Goal: Task Accomplishment & Management: Use online tool/utility

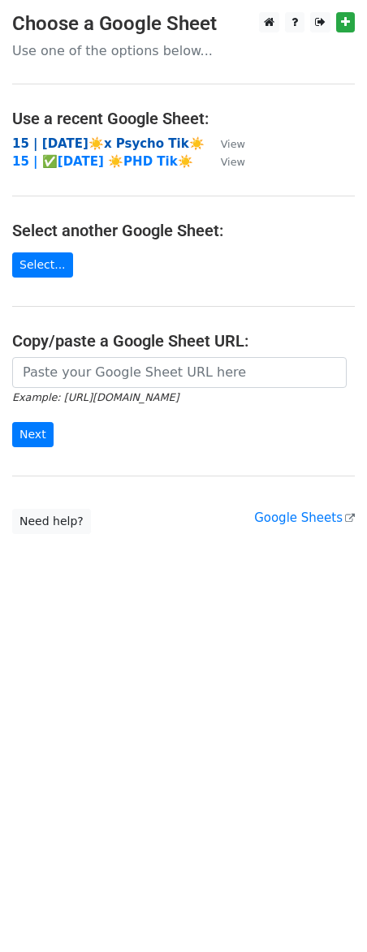
click at [127, 143] on strong "15 | SEPT 6☀️x Psycho Tik☀️" at bounding box center [108, 143] width 192 height 15
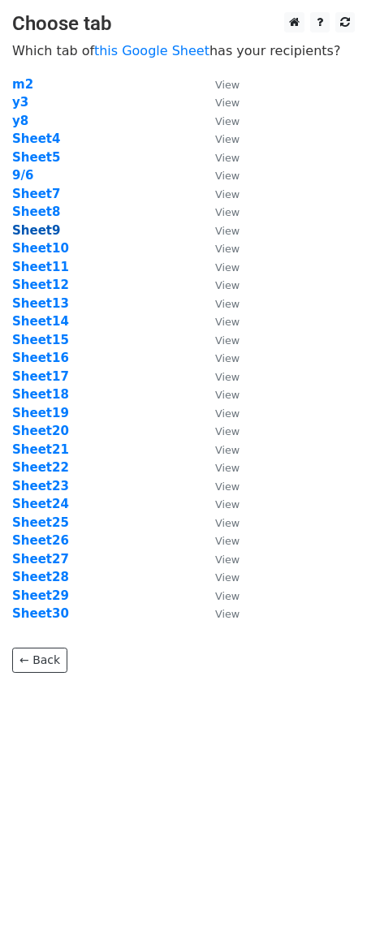
click at [48, 234] on strong "Sheet9" at bounding box center [36, 230] width 48 height 15
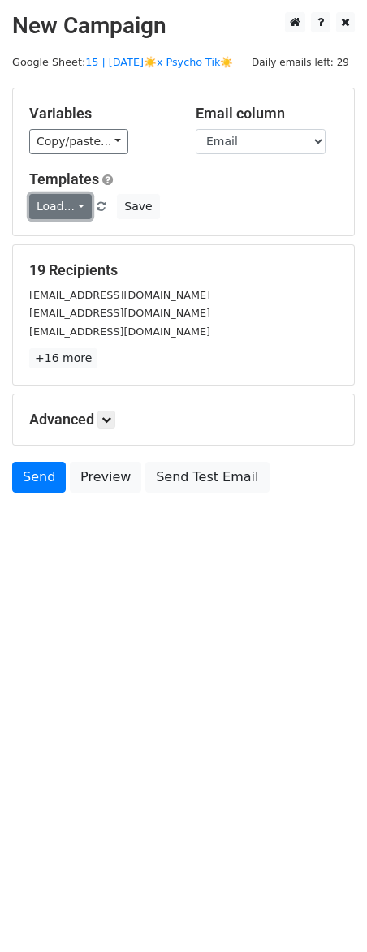
click at [78, 207] on link "Load..." at bounding box center [60, 206] width 63 height 25
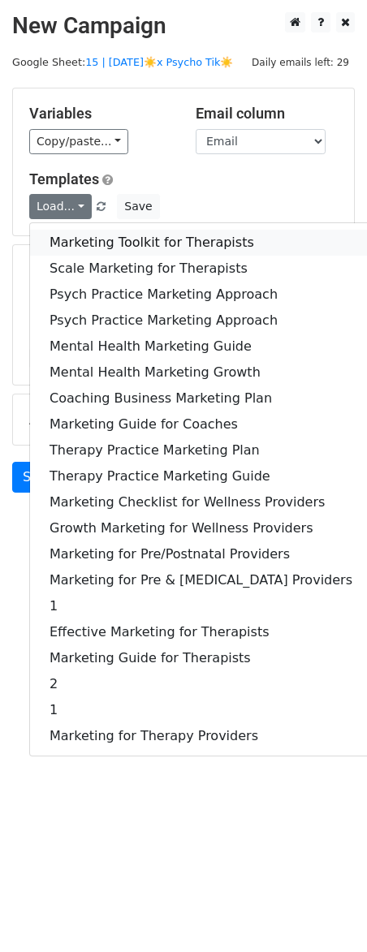
click at [92, 252] on link "Marketing Toolkit for Therapists" at bounding box center [201, 243] width 342 height 26
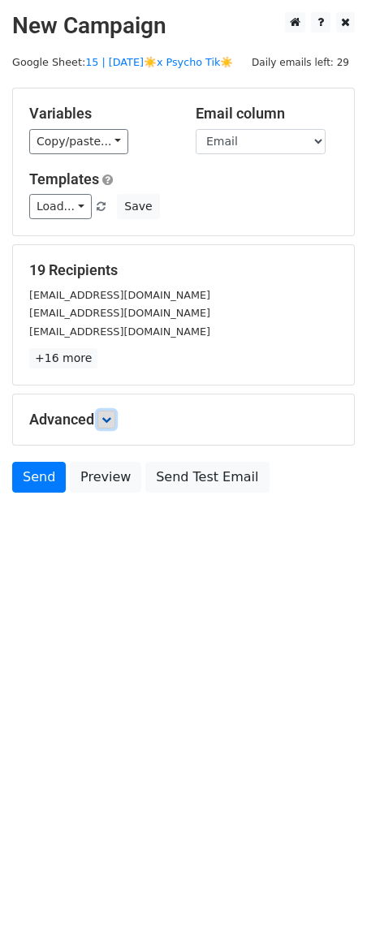
click at [110, 419] on icon at bounding box center [106, 420] width 10 height 10
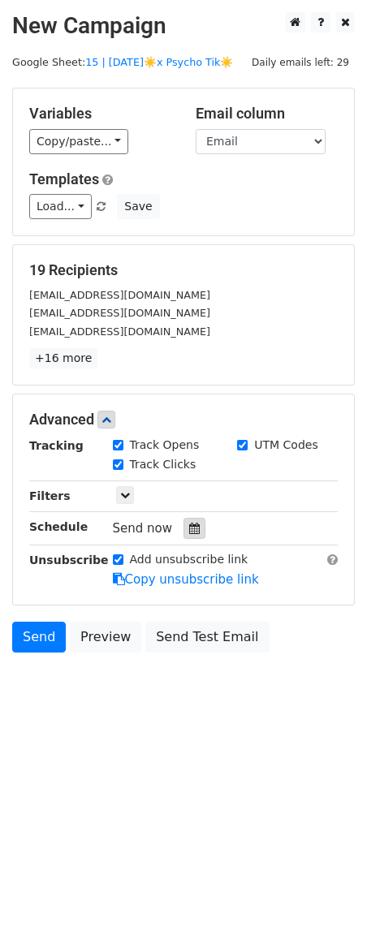
click at [188, 520] on div at bounding box center [194, 528] width 22 height 21
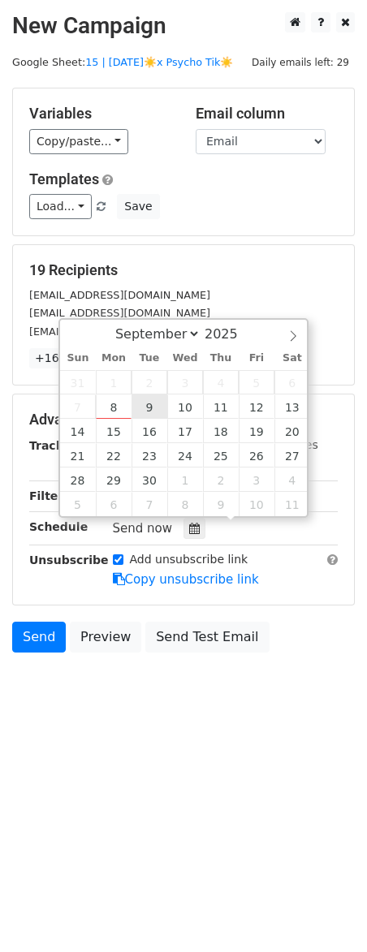
type input "2025-09-09 12:00"
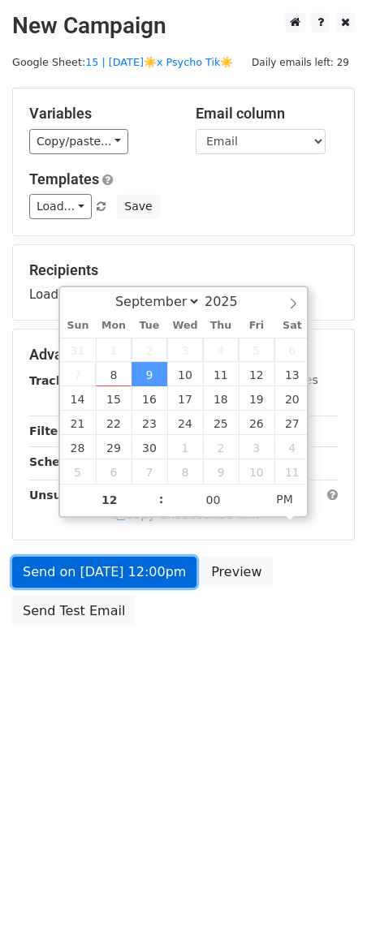
click at [91, 576] on link "Send on Sep 9 at 12:00pm" at bounding box center [104, 572] width 184 height 31
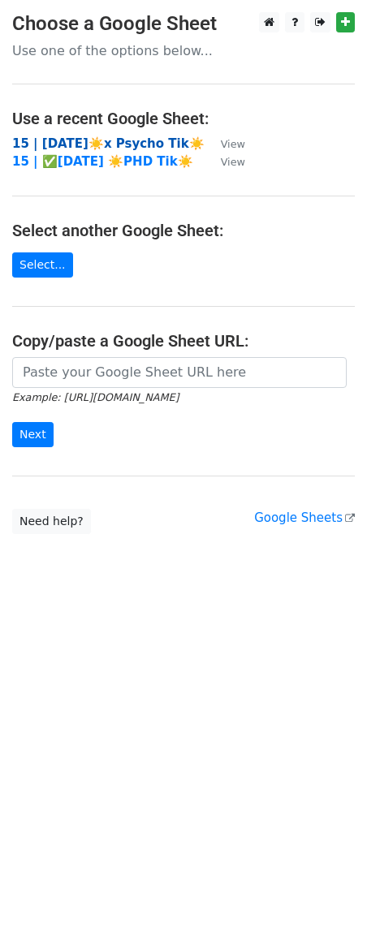
click at [114, 140] on strong "15 | [DATE]☀️x Psycho Tik☀️" at bounding box center [108, 143] width 192 height 15
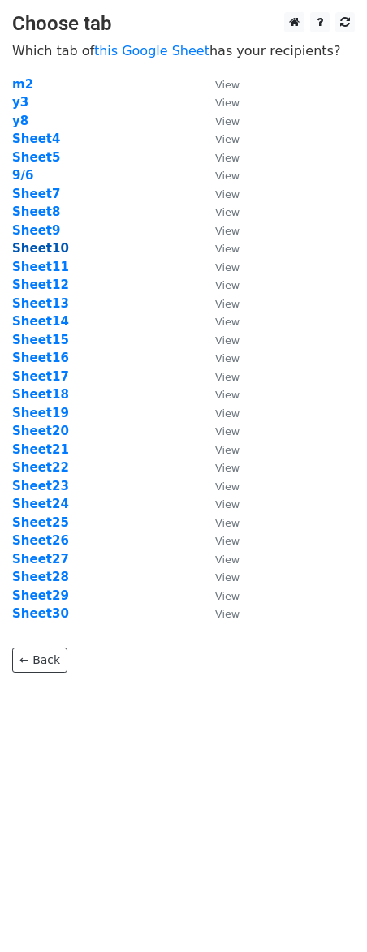
click at [37, 246] on strong "Sheet10" at bounding box center [40, 248] width 57 height 15
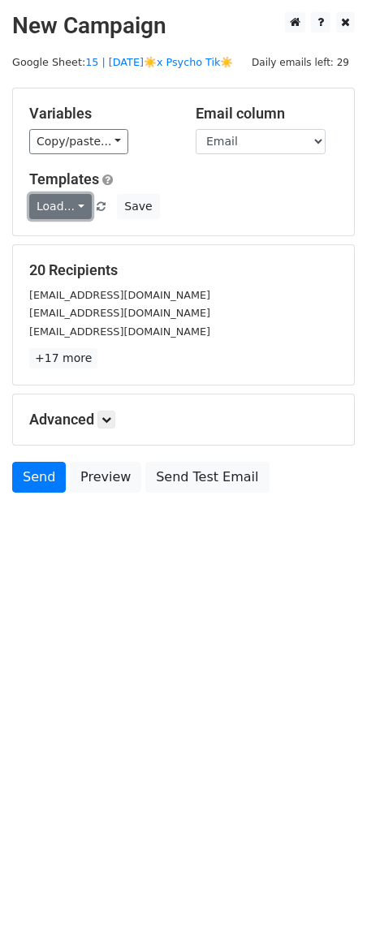
click at [67, 205] on link "Load..." at bounding box center [60, 206] width 63 height 25
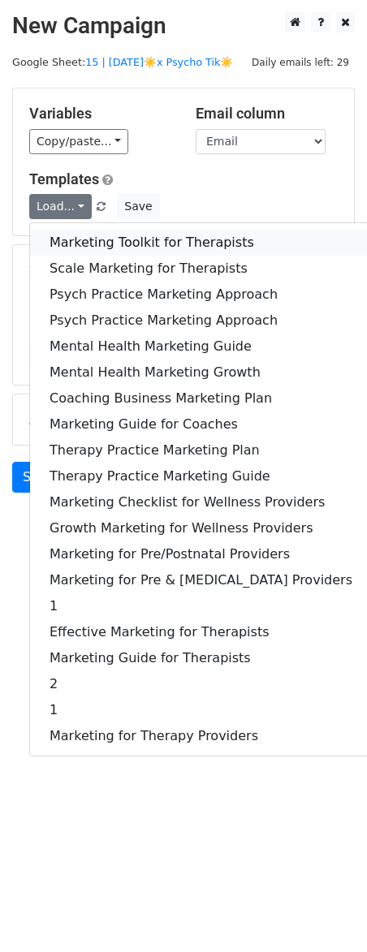
click at [139, 244] on link "Marketing Toolkit for Therapists" at bounding box center [201, 243] width 342 height 26
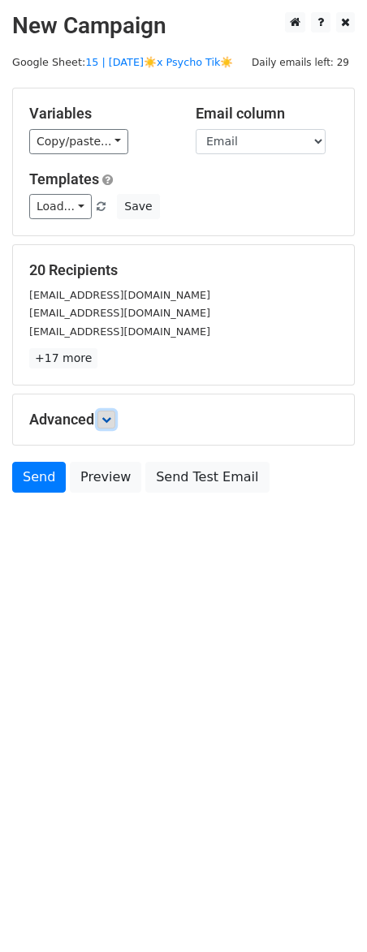
click at [109, 427] on link at bounding box center [106, 420] width 18 height 18
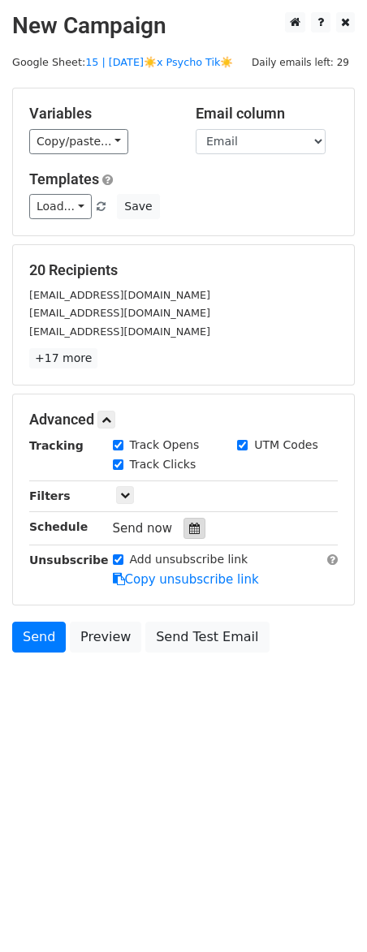
click at [183, 529] on div at bounding box center [194, 528] width 22 height 21
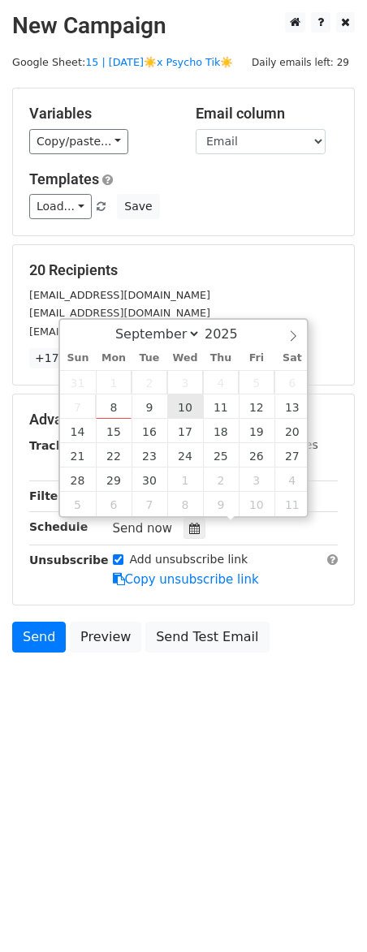
type input "2025-09-10 12:00"
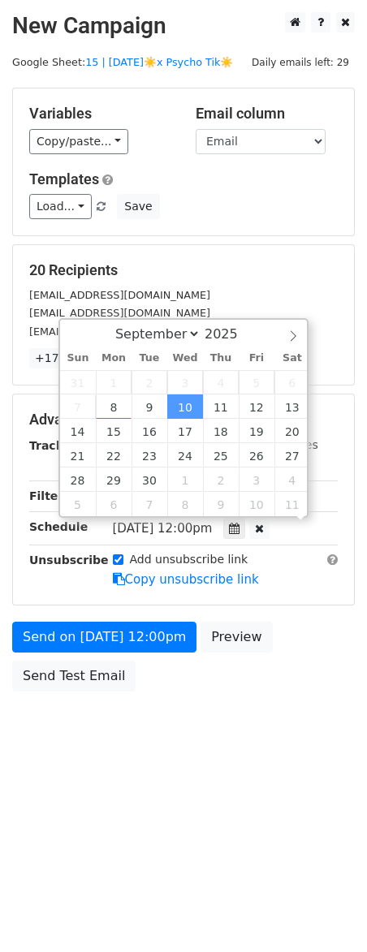
scroll to position [1, 0]
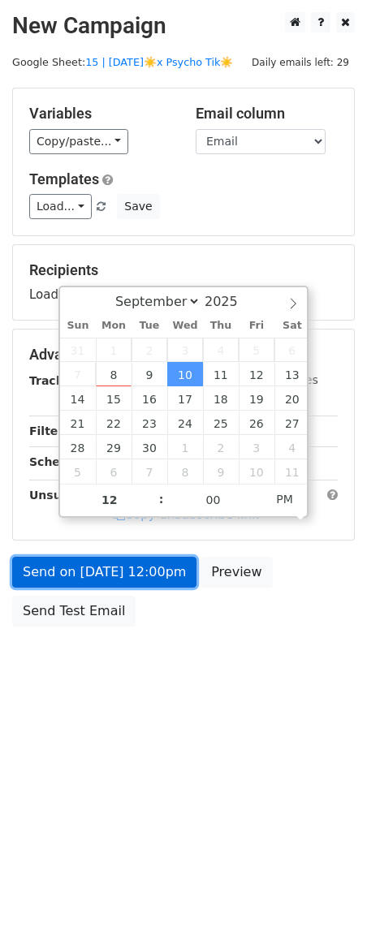
click at [117, 570] on link "Send on Sep 10 at 12:00pm" at bounding box center [104, 572] width 184 height 31
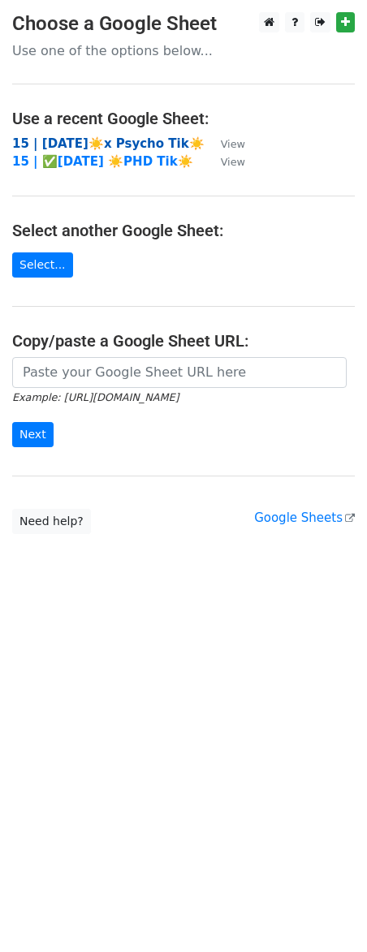
click at [100, 136] on strong "15 | [DATE]☀️x Psycho Tik☀️" at bounding box center [108, 143] width 192 height 15
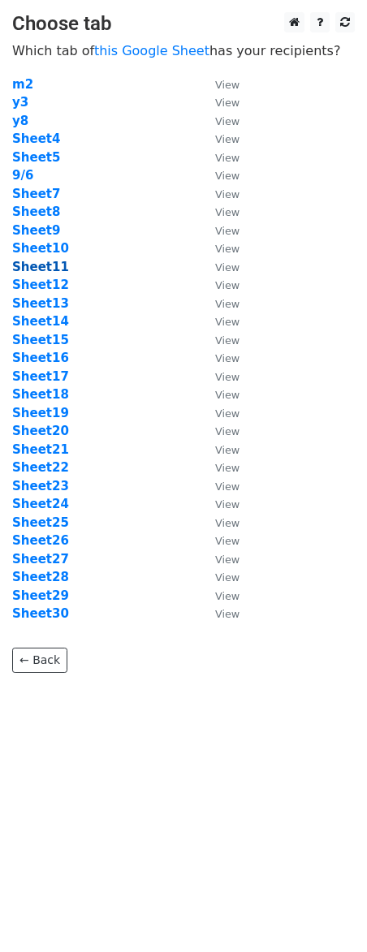
click at [44, 271] on strong "Sheet11" at bounding box center [40, 267] width 57 height 15
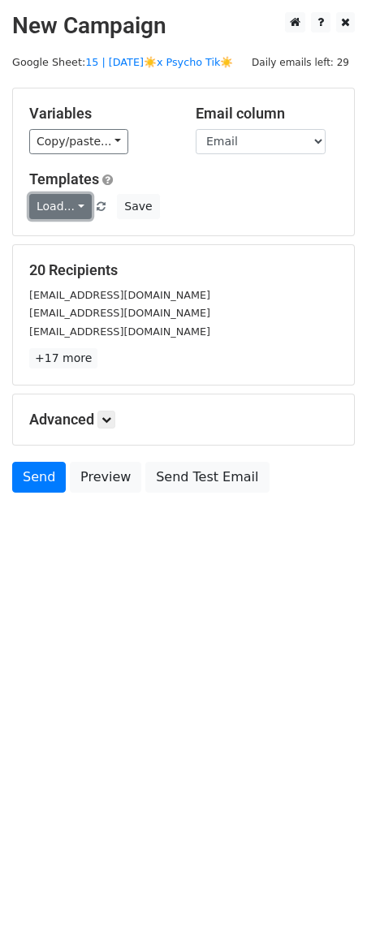
click at [69, 212] on link "Load..." at bounding box center [60, 206] width 63 height 25
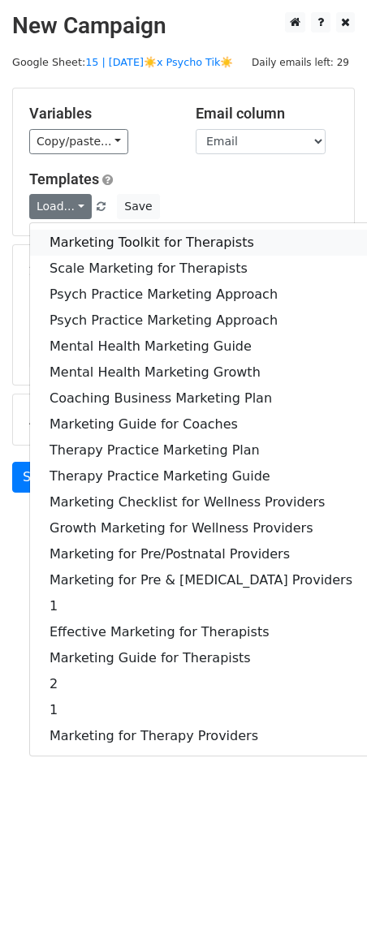
click at [67, 234] on link "Marketing Toolkit for Therapists" at bounding box center [201, 243] width 342 height 26
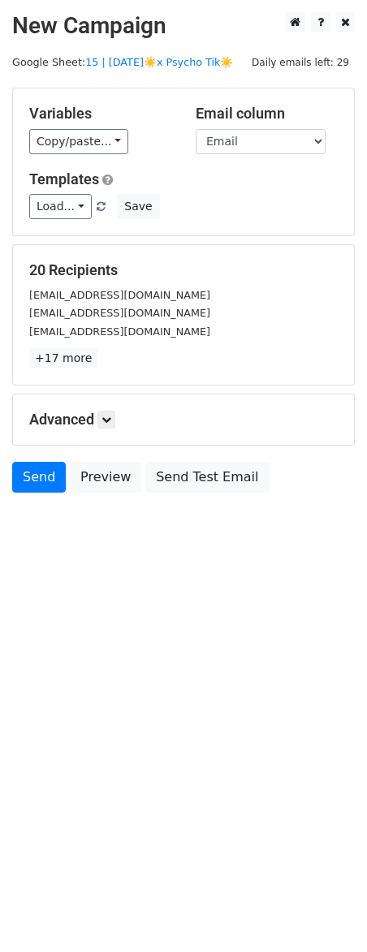
click at [110, 406] on div "Advanced Tracking Track Opens UTM Codes Track Clicks Filters Only include sprea…" at bounding box center [183, 420] width 341 height 50
click at [115, 412] on link at bounding box center [106, 420] width 18 height 18
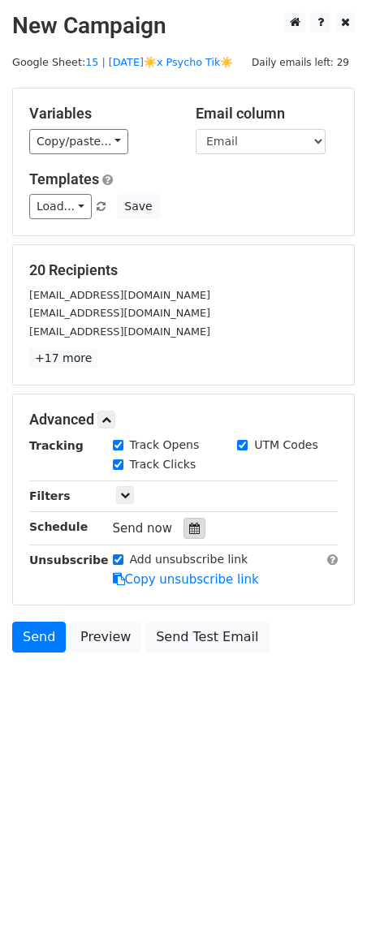
drag, startPoint x: 169, startPoint y: 504, endPoint x: 176, endPoint y: 519, distance: 16.3
click at [169, 512] on div "Tracking Track Opens UTM Codes Track Clicks Filters Only include spreadsheet ro…" at bounding box center [183, 513] width 309 height 152
click at [183, 519] on div at bounding box center [194, 528] width 22 height 21
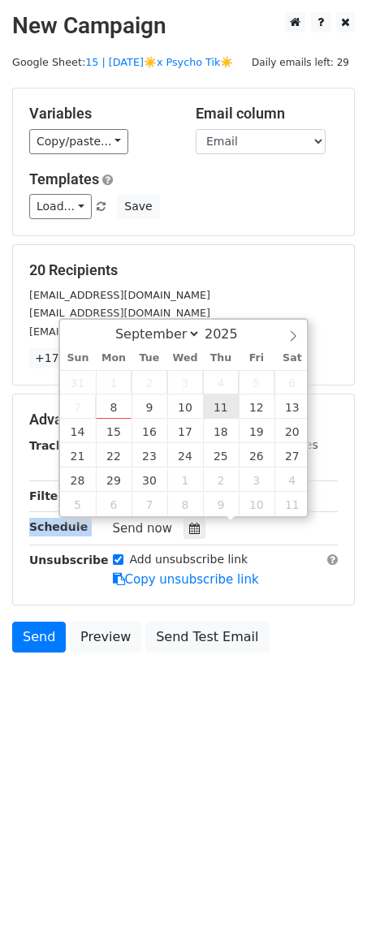
type input "2025-09-11 12:00"
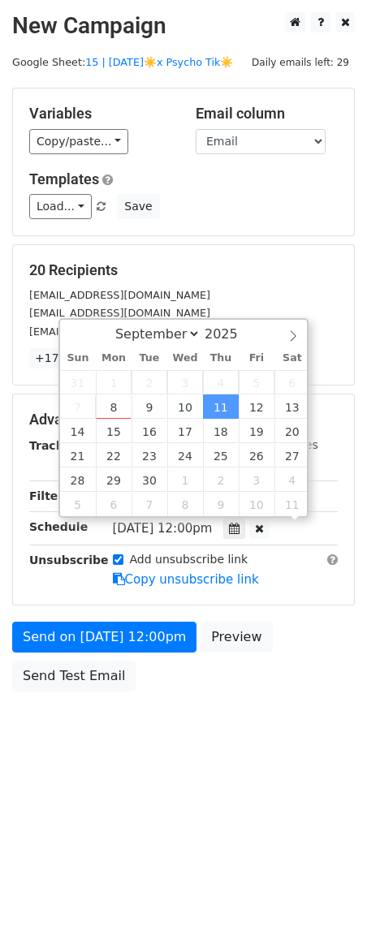
scroll to position [1, 0]
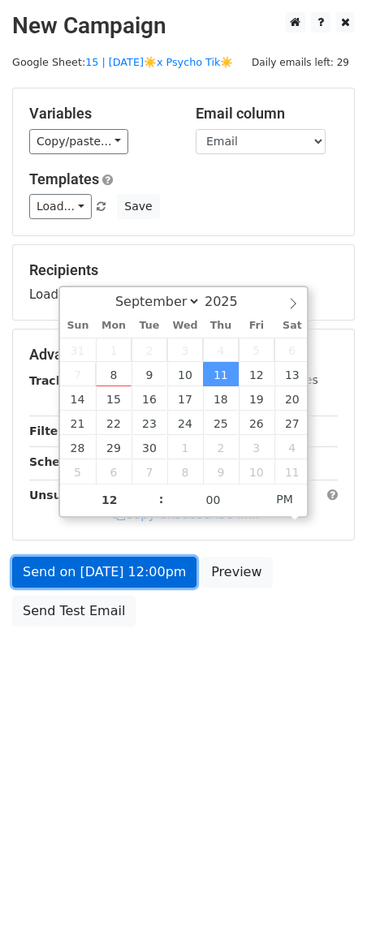
click at [126, 579] on link "Send on Sep 11 at 12:00pm" at bounding box center [104, 572] width 184 height 31
